Goal: Task Accomplishment & Management: Manage account settings

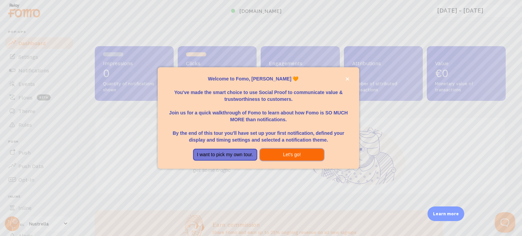
click at [272, 156] on button "Let's go!" at bounding box center [292, 155] width 64 height 12
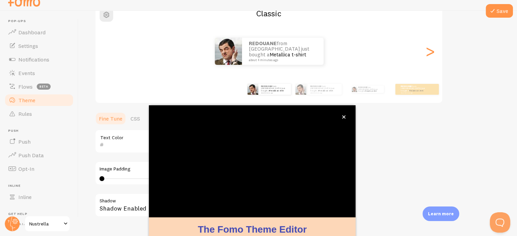
scroll to position [64, 0]
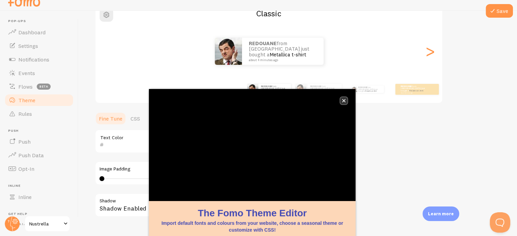
click at [342, 101] on icon "close," at bounding box center [344, 101] width 4 height 4
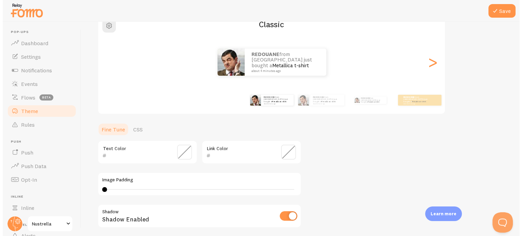
scroll to position [0, 0]
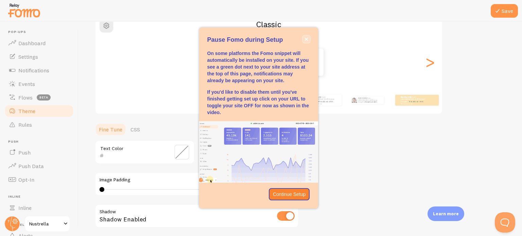
click at [306, 39] on icon "close," at bounding box center [305, 39] width 3 height 3
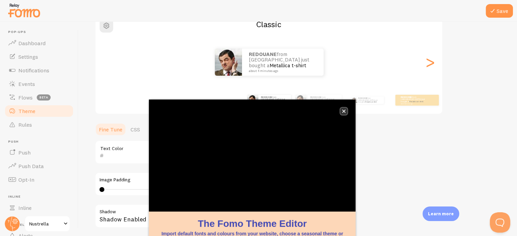
click at [343, 111] on icon "close," at bounding box center [343, 111] width 3 height 3
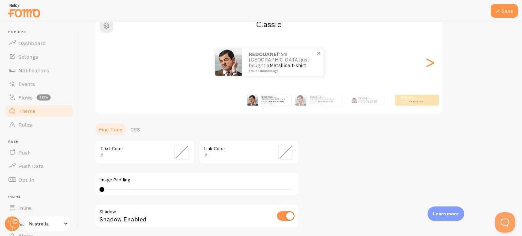
click at [281, 64] on link "Metallica t-shirt" at bounding box center [287, 65] width 37 height 6
click at [230, 65] on img at bounding box center [228, 62] width 27 height 27
click at [434, 68] on div ">" at bounding box center [430, 62] width 8 height 49
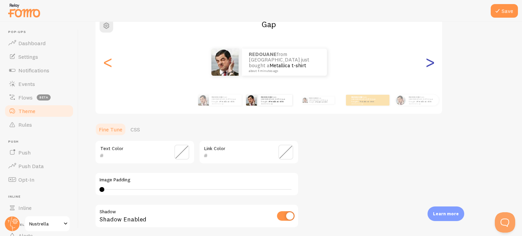
click at [434, 68] on div ">" at bounding box center [430, 62] width 8 height 49
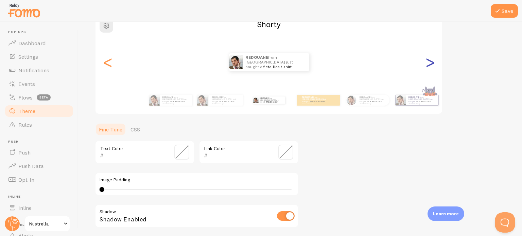
click at [434, 68] on div ">" at bounding box center [430, 62] width 8 height 49
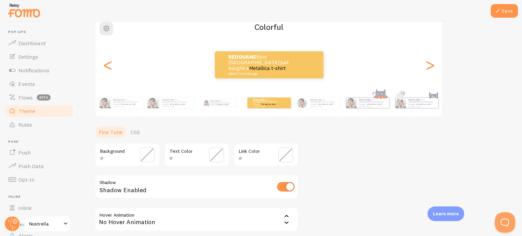
scroll to position [58, 0]
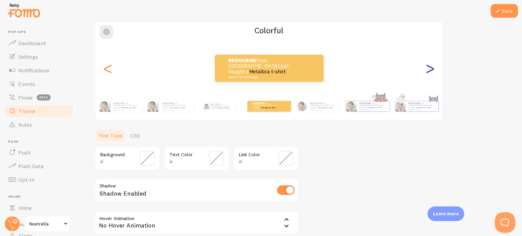
click at [434, 72] on div ">" at bounding box center [430, 68] width 8 height 49
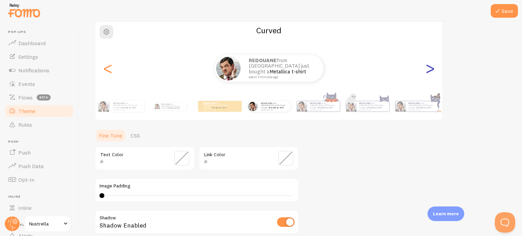
click at [434, 72] on div ">" at bounding box center [430, 68] width 8 height 49
type input "0"
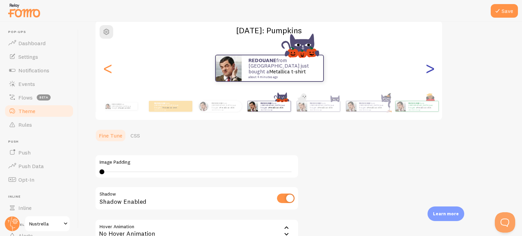
click at [424, 65] on div "REDOUANE from [GEOGRAPHIC_DATA] just bought a Metallica t-shirt about 4 minutes…" at bounding box center [268, 68] width 347 height 49
click at [428, 67] on div ">" at bounding box center [430, 68] width 8 height 49
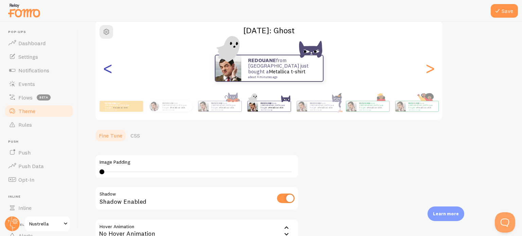
click at [110, 75] on div "<" at bounding box center [108, 68] width 8 height 49
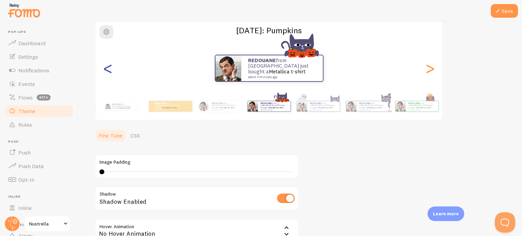
click at [110, 75] on div "<" at bounding box center [108, 68] width 8 height 49
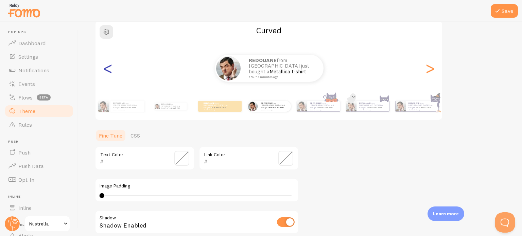
click at [110, 75] on div "<" at bounding box center [108, 68] width 8 height 49
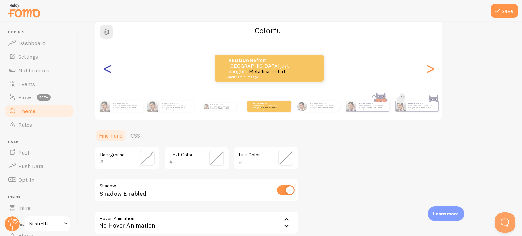
click at [110, 75] on div "<" at bounding box center [108, 68] width 8 height 49
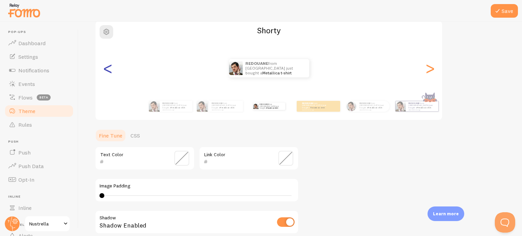
click at [109, 74] on div "<" at bounding box center [108, 68] width 8 height 49
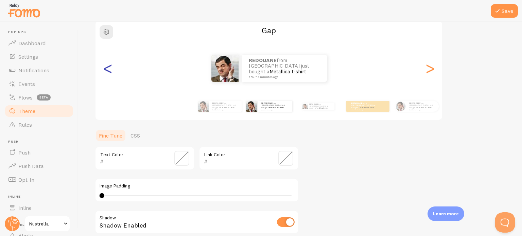
click at [109, 74] on div "<" at bounding box center [108, 68] width 8 height 49
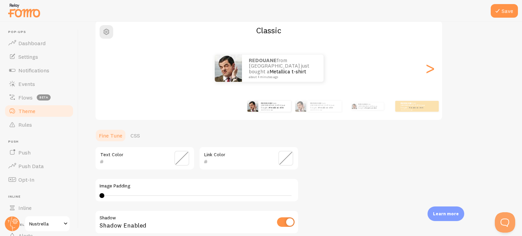
click at [109, 74] on div "<" at bounding box center [108, 68] width 8 height 49
click at [109, 74] on div "REDOUANE from [GEOGRAPHIC_DATA] just bought a Metallica t-shirt about 4 minutes…" at bounding box center [268, 68] width 347 height 49
click at [109, 74] on div "REDOUANE from [GEOGRAPHIC_DATA] just bought a Metallica t-shirt about 4 minutes…" at bounding box center [268, 68] width 347 height 27
click at [520, 90] on div "Save Theme Choose a theme for your notifications Classic REDOUANE from [GEOGRAP…" at bounding box center [299, 129] width 443 height 214
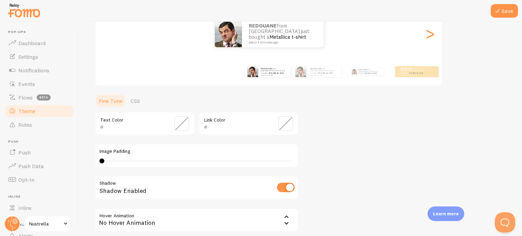
scroll to position [93, 0]
click at [284, 204] on div "Text Color Link Color Image Padding 0 0 - undefined Shadow Shadow Enabled Hover…" at bounding box center [197, 176] width 204 height 130
click at [286, 208] on div "No Hover Animation" at bounding box center [197, 220] width 204 height 24
click at [286, 213] on icon at bounding box center [286, 217] width 8 height 8
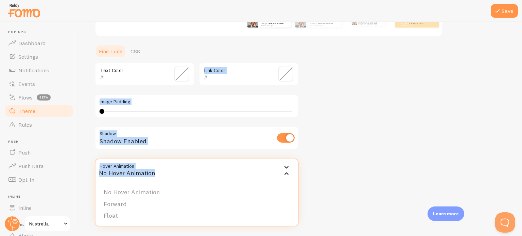
scroll to position [147, 0]
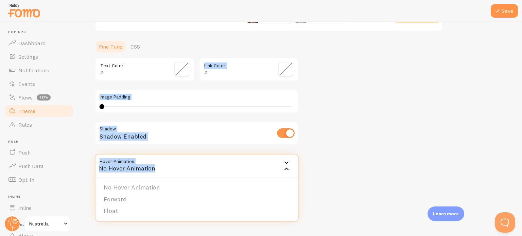
drag, startPoint x: 522, startPoint y: 122, endPoint x: 520, endPoint y: 152, distance: 29.9
click at [520, 152] on div "Save Theme Choose a theme for your notifications Classic REDOUANE from [GEOGRAP…" at bounding box center [299, 129] width 443 height 214
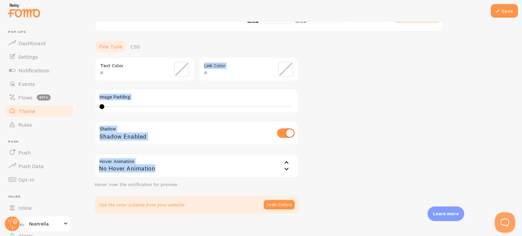
click at [271, 169] on div "No Hover Animation" at bounding box center [197, 166] width 204 height 24
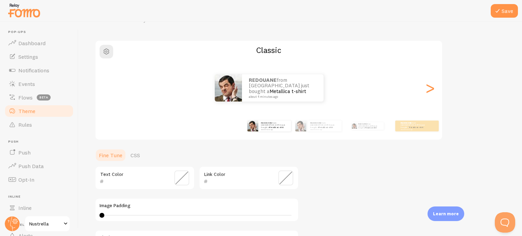
scroll to position [0, 0]
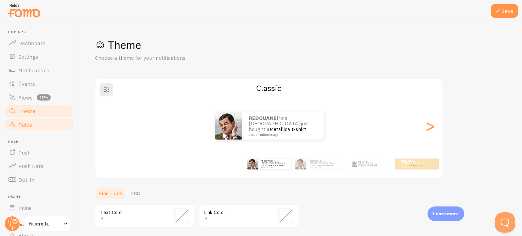
click at [48, 126] on link "Rules" at bounding box center [39, 125] width 70 height 14
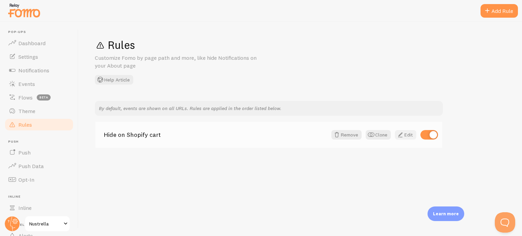
click at [401, 134] on span at bounding box center [400, 135] width 8 height 8
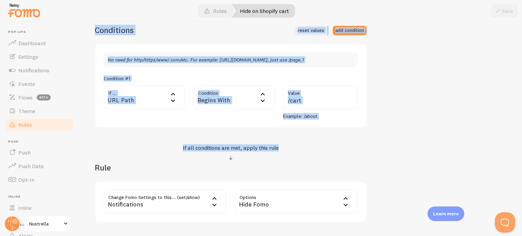
scroll to position [170, 0]
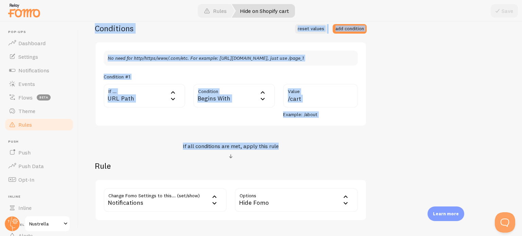
drag, startPoint x: 522, startPoint y: 86, endPoint x: 515, endPoint y: 142, distance: 55.8
click at [515, 142] on div "Edit Rule Customize Fomo by page path and more, like hide Notifications on your…" at bounding box center [299, 129] width 443 height 214
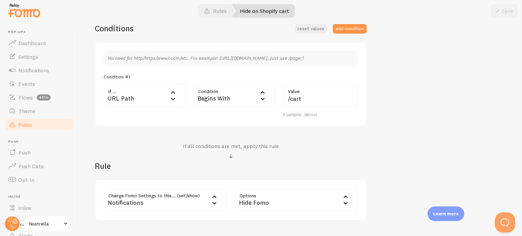
click at [330, 205] on div "Hide Fomo" at bounding box center [296, 200] width 123 height 24
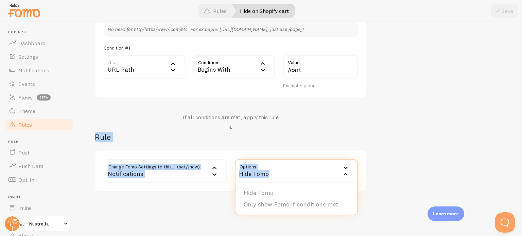
drag, startPoint x: 522, startPoint y: 142, endPoint x: 522, endPoint y: 158, distance: 16.3
click at [522, 158] on div "Edit Rule Customize Fomo by page path and more, like hide Notifications on your…" at bounding box center [299, 129] width 443 height 214
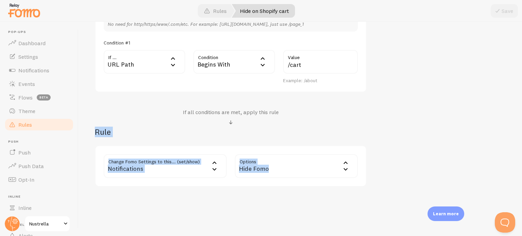
click at [194, 174] on div "Notifications" at bounding box center [165, 166] width 123 height 24
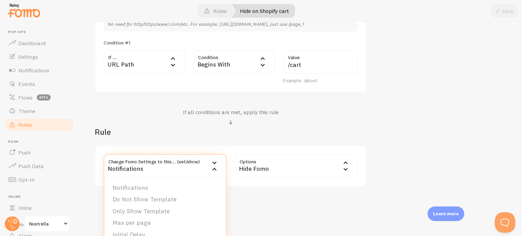
click at [123, 113] on div "If all conditions are met, apply this rule" at bounding box center [231, 118] width 272 height 18
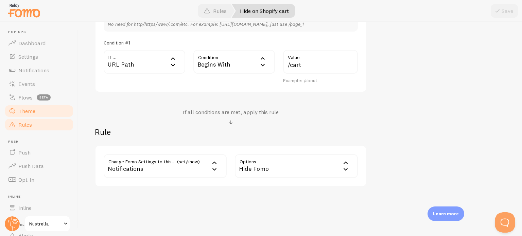
click at [45, 111] on link "Theme" at bounding box center [39, 111] width 70 height 14
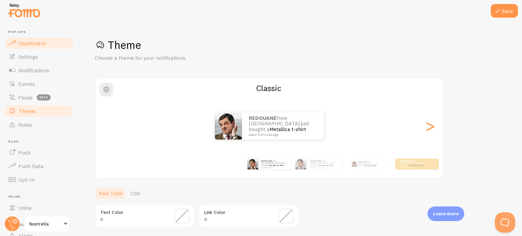
click at [38, 41] on span "Dashboard" at bounding box center [31, 43] width 27 height 7
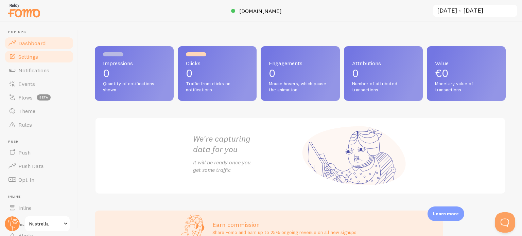
click at [46, 63] on link "Settings" at bounding box center [39, 57] width 70 height 14
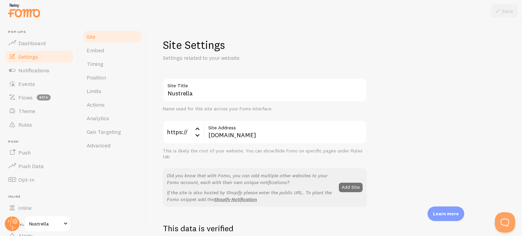
drag, startPoint x: 522, startPoint y: 87, endPoint x: 520, endPoint y: 72, distance: 14.6
click at [520, 72] on div "Site Settings Settings related to your website Nustrella Site Title Name used f…" at bounding box center [333, 129] width 375 height 214
click at [45, 65] on link "Notifications" at bounding box center [39, 71] width 70 height 14
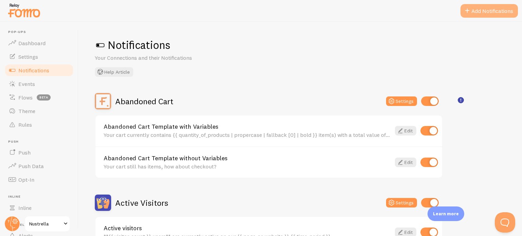
click at [466, 12] on span at bounding box center [467, 11] width 8 height 8
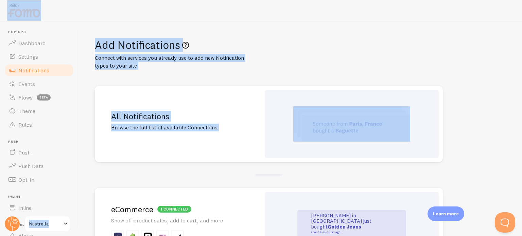
drag, startPoint x: 522, startPoint y: 59, endPoint x: 499, endPoint y: 14, distance: 49.8
click at [499, 14] on div "Pop-ups Dashboard Settings Notifications Events Flows beta Theme Rules [GEOGRAP…" at bounding box center [261, 118] width 522 height 236
click at [39, 99] on span "beta" at bounding box center [44, 97] width 14 height 6
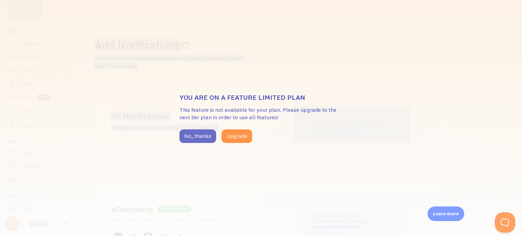
click at [190, 141] on button "No, thanks" at bounding box center [197, 136] width 37 height 14
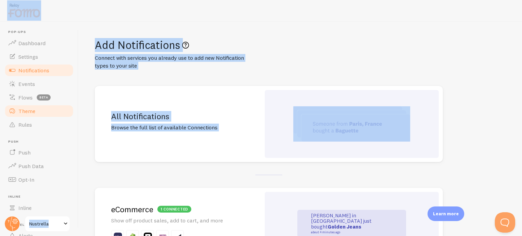
click at [29, 109] on span "Theme" at bounding box center [26, 111] width 17 height 7
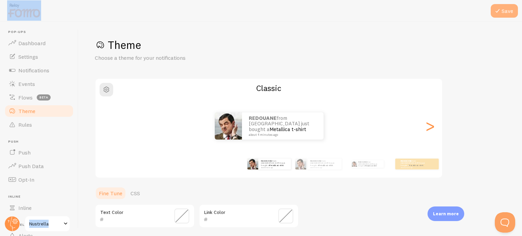
click at [498, 9] on icon at bounding box center [497, 11] width 8 height 8
click at [262, 126] on p "REDOUANE from [GEOGRAPHIC_DATA] just bought a Metallica t-shirt about 4 minutes…" at bounding box center [283, 126] width 68 height 21
click at [252, 27] on div "Save Theme Choose a theme for your notifications Classic REDOUANE from [GEOGRAP…" at bounding box center [299, 129] width 443 height 214
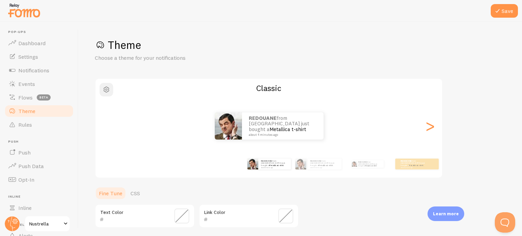
click at [105, 86] on span "button" at bounding box center [106, 90] width 8 height 8
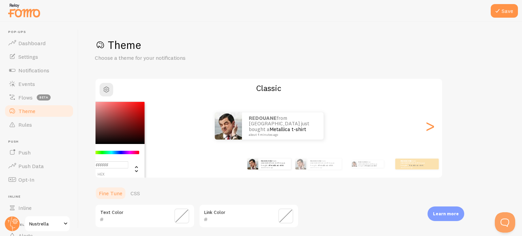
drag, startPoint x: 522, startPoint y: 76, endPoint x: 522, endPoint y: -15, distance: 91.1
click at [522, 0] on html "Pop-ups Dashboard Settings Notifications Events Flows beta Theme Rules [GEOGRAP…" at bounding box center [261, 118] width 522 height 236
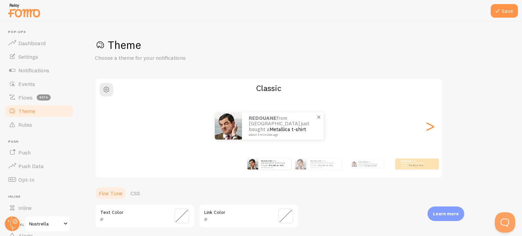
click at [281, 128] on link "Metallica t-shirt" at bounding box center [287, 129] width 37 height 6
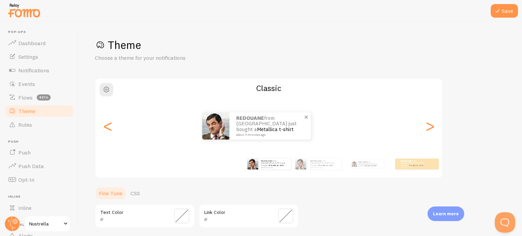
click at [270, 128] on link "Metallica t-shirt" at bounding box center [275, 129] width 37 height 6
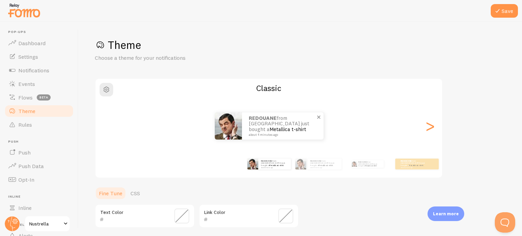
click at [317, 117] on span at bounding box center [319, 117] width 12 height 12
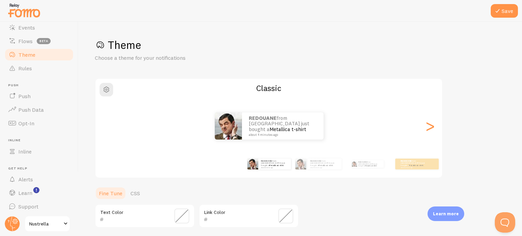
scroll to position [58, 0]
click at [34, 182] on link "Alerts" at bounding box center [39, 178] width 70 height 14
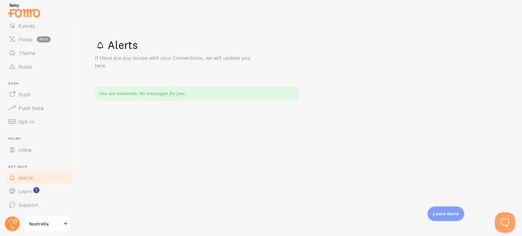
click at [34, 188] on body "Pop-ups Dashboard Settings Notifications Events Flows beta Theme Rules [GEOGRAP…" at bounding box center [261, 118] width 522 height 236
click at [22, 195] on link "Learn" at bounding box center [39, 191] width 70 height 14
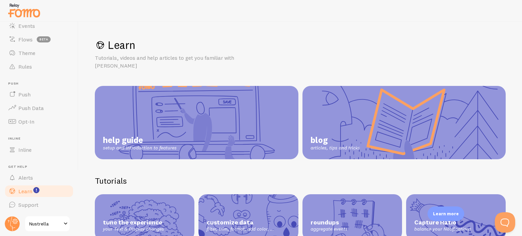
click at [89, 157] on div "Learn Tutorials, videos and help articles to get you familiar with Fomo help gu…" at bounding box center [299, 129] width 443 height 214
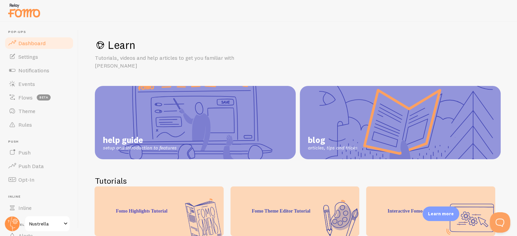
click at [45, 46] on link "Dashboard" at bounding box center [39, 43] width 70 height 14
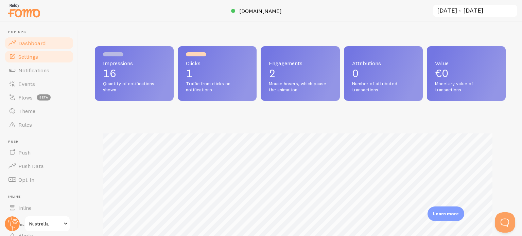
scroll to position [178, 405]
click at [42, 69] on span "Notifications" at bounding box center [33, 70] width 31 height 7
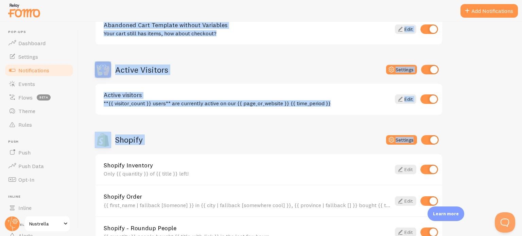
scroll to position [135, 0]
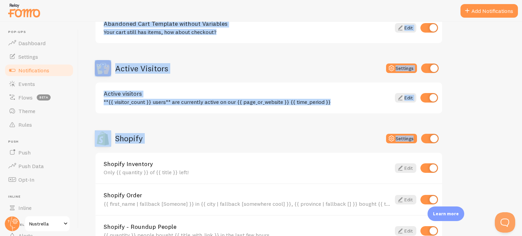
drag, startPoint x: 522, startPoint y: 67, endPoint x: 522, endPoint y: 119, distance: 52.0
click at [522, 119] on div "Notifications Your Connections and their Notifications Help Article Abandoned C…" at bounding box center [299, 129] width 443 height 214
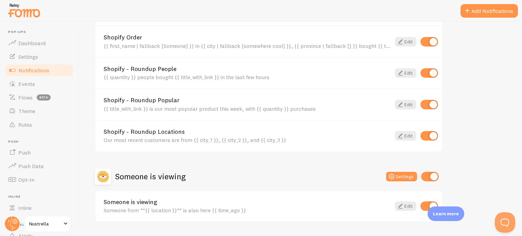
scroll to position [309, 0]
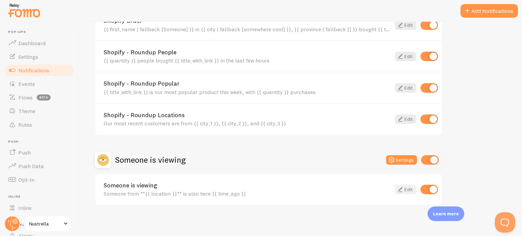
click at [409, 188] on link "Edit" at bounding box center [405, 190] width 21 height 10
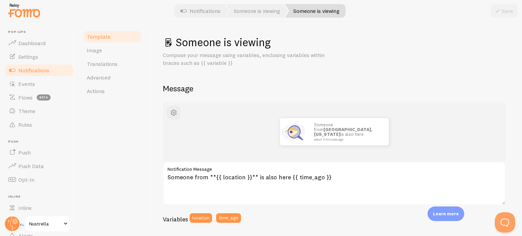
scroll to position [1, 0]
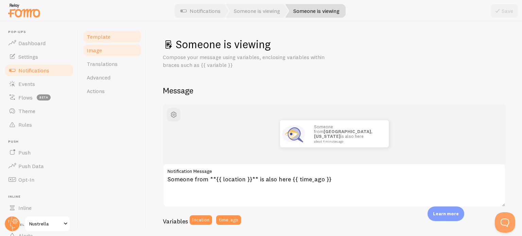
click at [135, 52] on link "Image" at bounding box center [112, 50] width 59 height 14
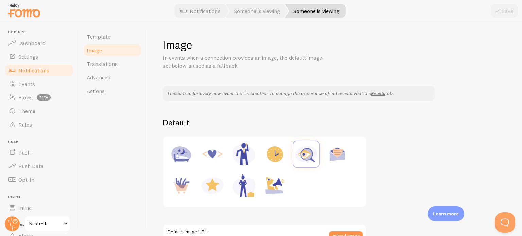
drag, startPoint x: 522, startPoint y: 79, endPoint x: 483, endPoint y: 71, distance: 39.4
click at [483, 71] on div "Image In events when a connection provides an image, the default image set belo…" at bounding box center [333, 129] width 375 height 214
click at [50, 88] on link "Events" at bounding box center [39, 84] width 70 height 14
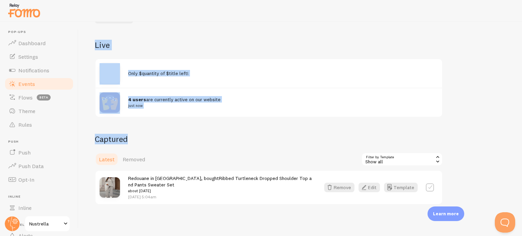
scroll to position [64, 0]
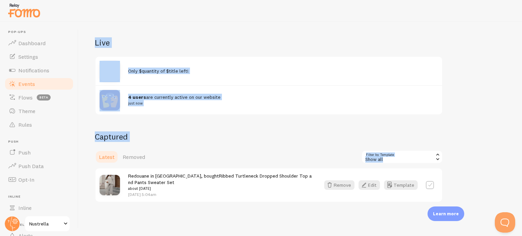
drag, startPoint x: 522, startPoint y: 74, endPoint x: 520, endPoint y: 146, distance: 72.0
click at [520, 146] on div "Events This is a collection of social proof interactions captured by your conne…" at bounding box center [299, 129] width 443 height 214
click at [339, 185] on button "Remove" at bounding box center [339, 185] width 30 height 10
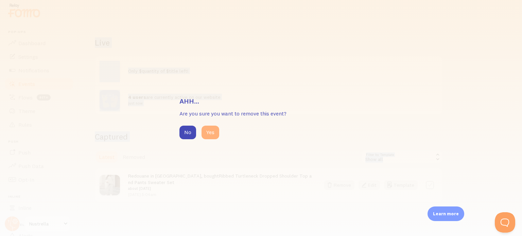
click at [213, 134] on button "Yes" at bounding box center [210, 133] width 18 height 14
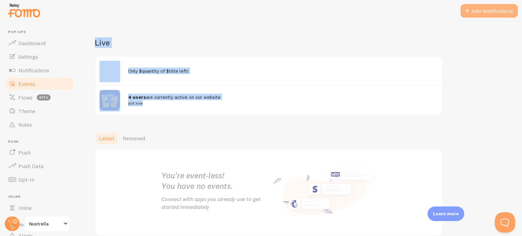
click at [477, 12] on button "Add Notifications" at bounding box center [488, 11] width 57 height 14
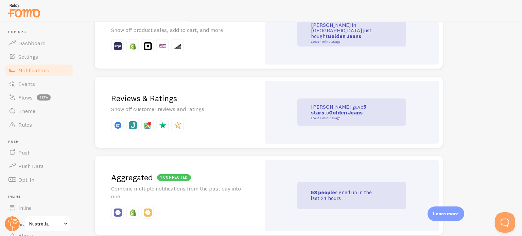
scroll to position [170, 0]
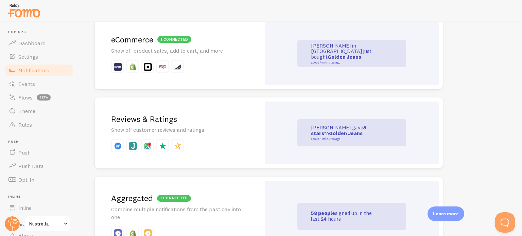
click at [349, 49] on p "[PERSON_NAME] in [GEOGRAPHIC_DATA] just bought Golden Jeans about 4 minutes ago" at bounding box center [345, 53] width 68 height 21
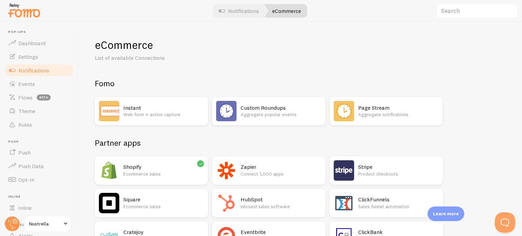
drag, startPoint x: 522, startPoint y: 65, endPoint x: 522, endPoint y: 55, distance: 9.2
click at [522, 55] on div "eCommerce List of available Connections Fomo Instant Web form + action capture …" at bounding box center [299, 129] width 443 height 214
click at [237, 11] on link "Notifications" at bounding box center [239, 11] width 56 height 14
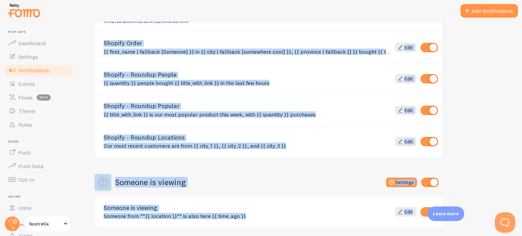
scroll to position [309, 0]
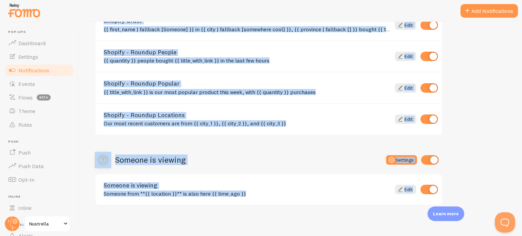
drag, startPoint x: 522, startPoint y: 91, endPoint x: 516, endPoint y: 236, distance: 145.5
click at [516, 236] on div "Notifications Your Connections and their Notifications Help Article Abandoned C…" at bounding box center [299, 129] width 443 height 214
click at [33, 85] on span "Events" at bounding box center [26, 84] width 17 height 7
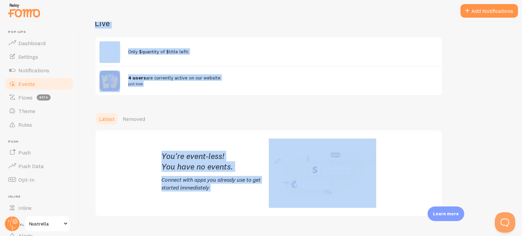
scroll to position [95, 0]
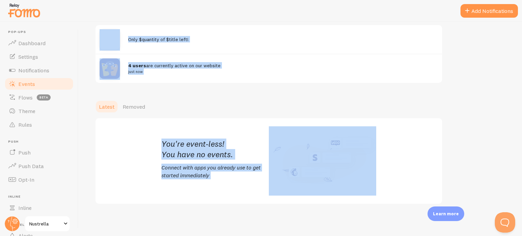
drag, startPoint x: 522, startPoint y: 70, endPoint x: 522, endPoint y: 161, distance: 90.7
click at [522, 161] on div "Events This is a collection of social proof interactions captured by your conne…" at bounding box center [299, 129] width 443 height 214
